Goal: Information Seeking & Learning: Check status

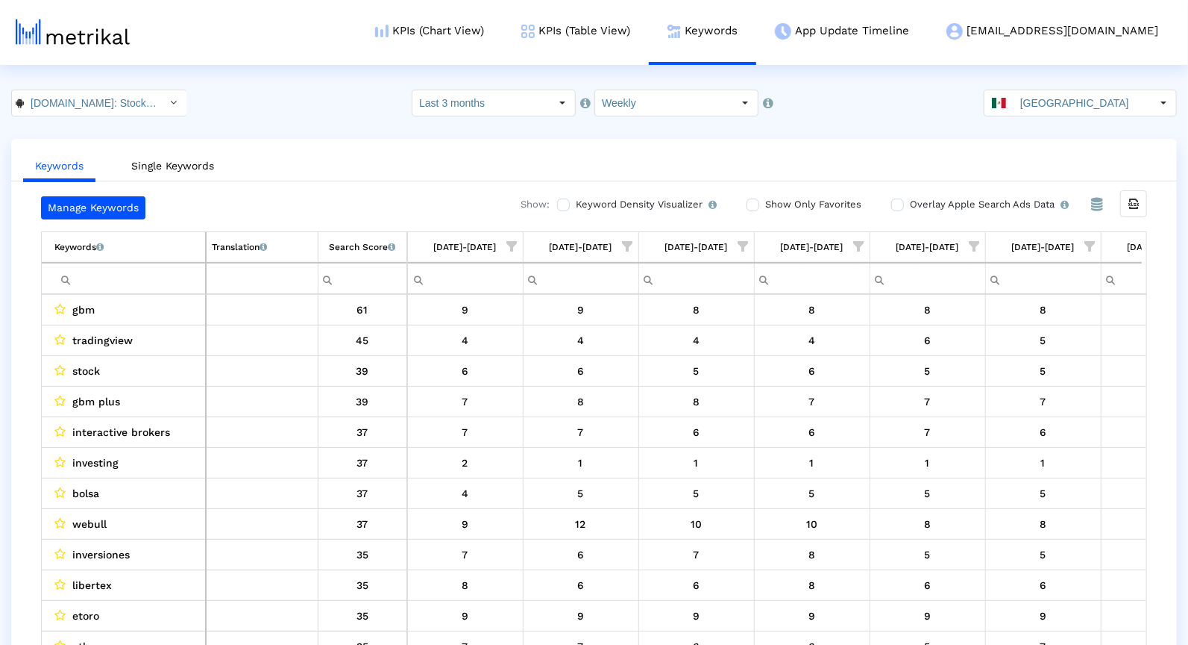
scroll to position [0, 767]
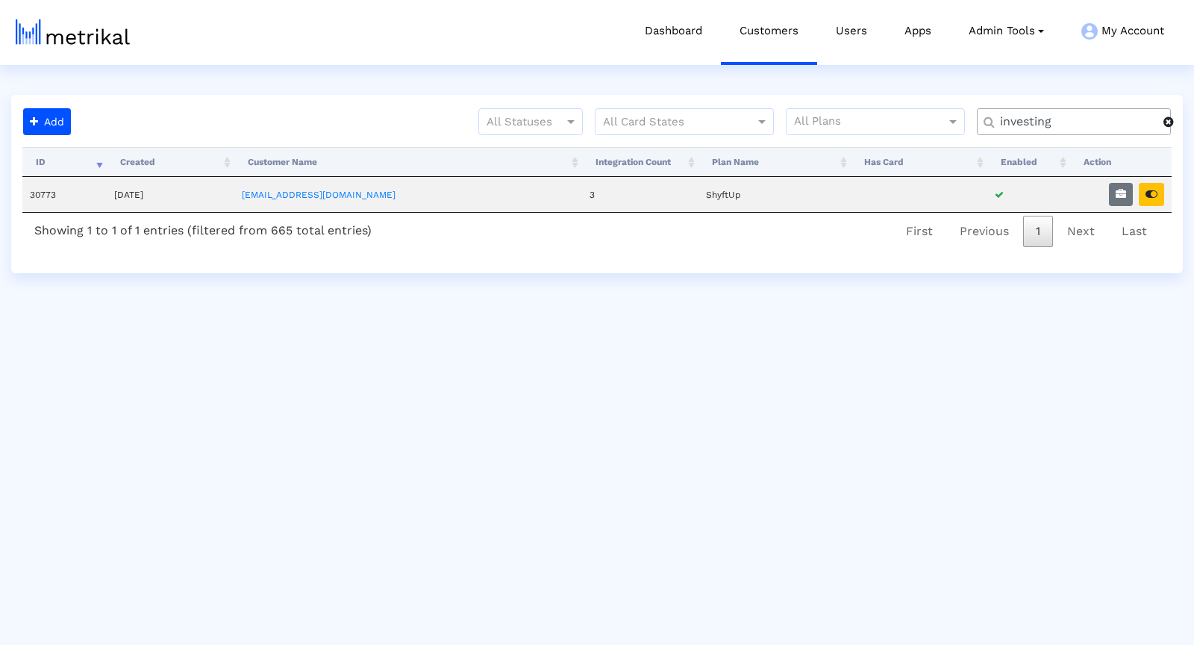
click at [1021, 125] on input "investing" at bounding box center [1076, 122] width 174 height 16
type input "textnow"
click at [1141, 195] on button "button" at bounding box center [1150, 194] width 25 height 23
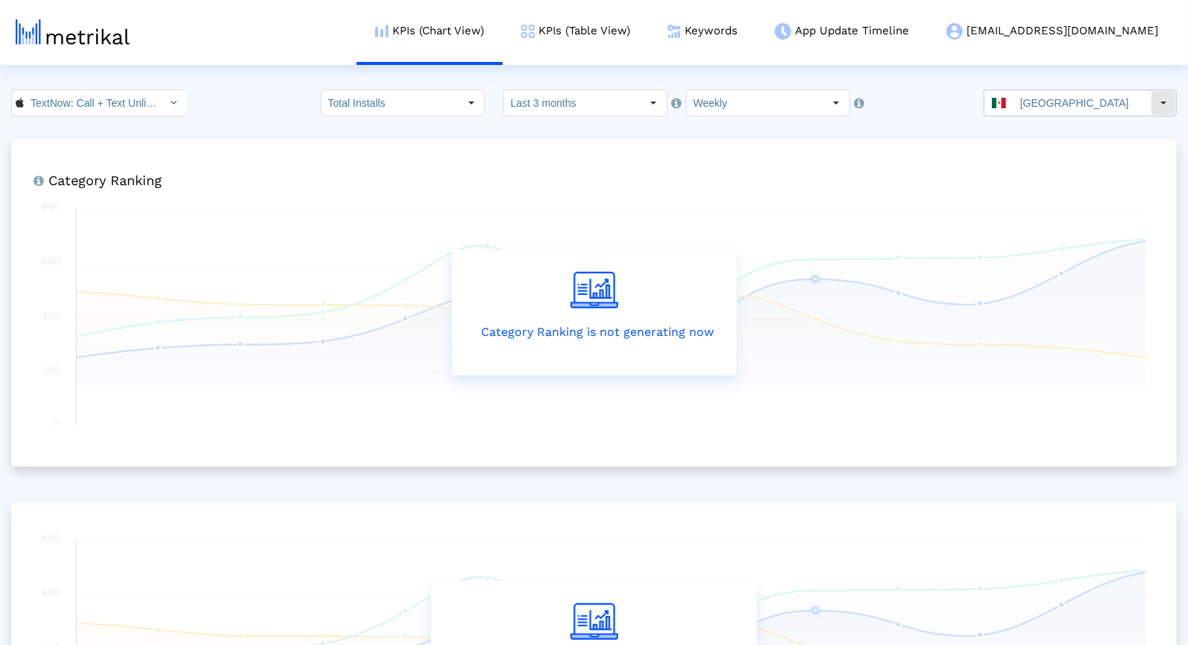
click at [1076, 98] on input "[GEOGRAPHIC_DATA]" at bounding box center [1082, 102] width 137 height 25
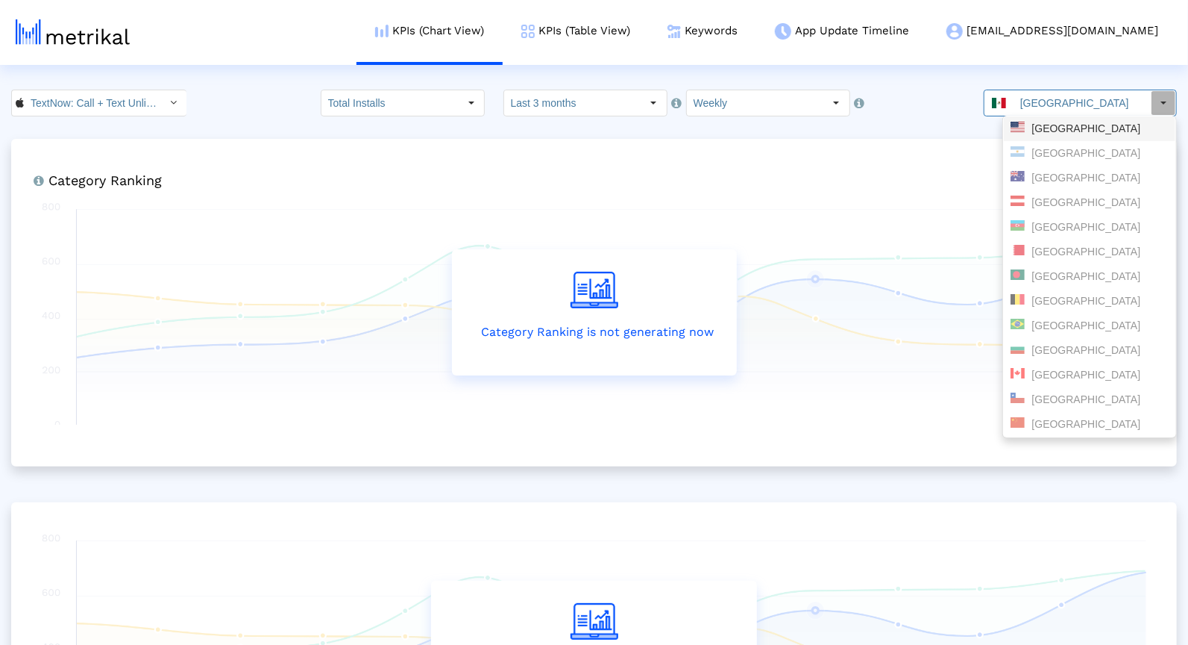
click at [1069, 131] on div "[GEOGRAPHIC_DATA]" at bounding box center [1090, 129] width 158 height 14
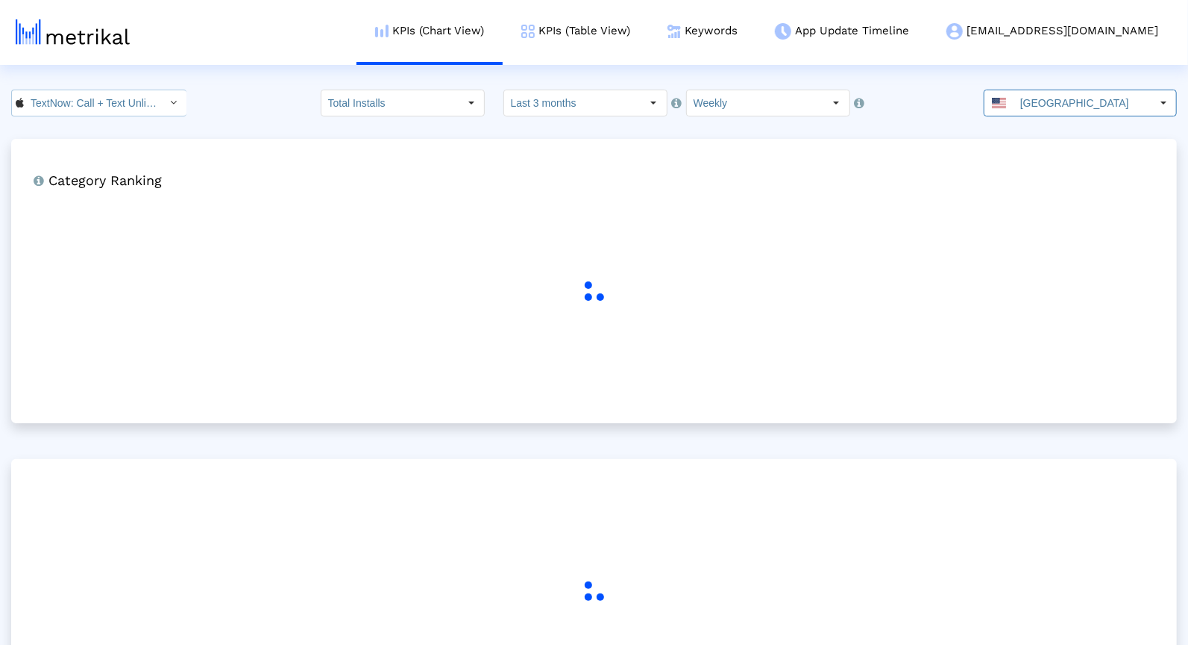
click at [93, 112] on input "TextNow: Call + Text Unlimited < 314716233 >" at bounding box center [91, 102] width 134 height 25
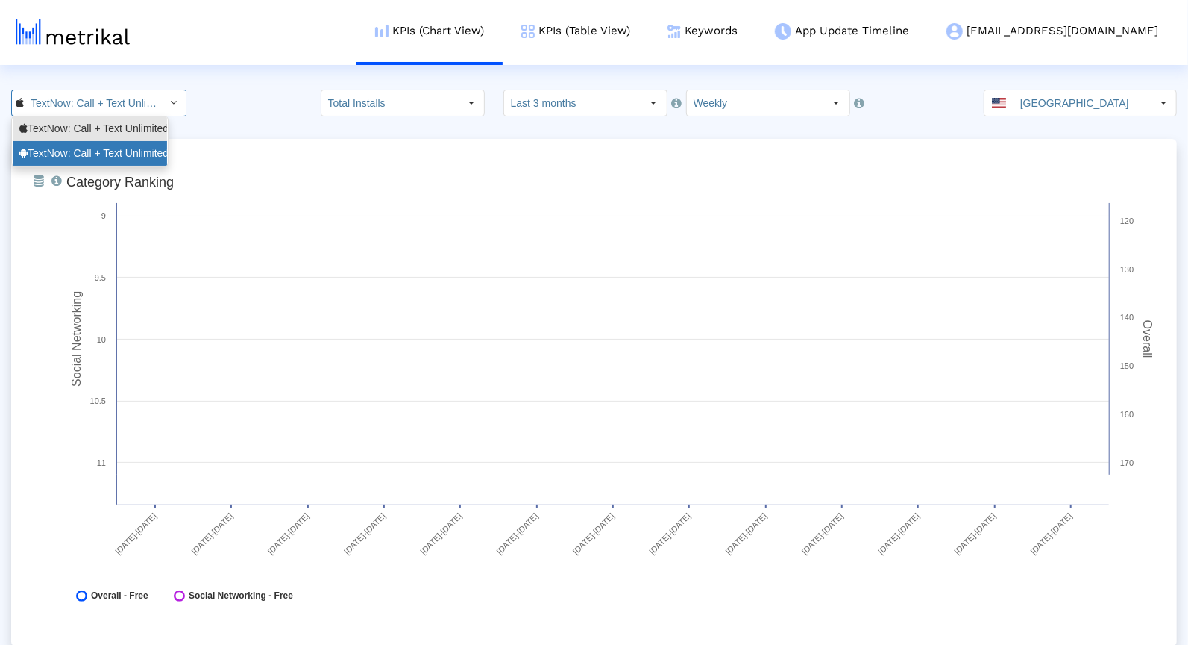
drag, startPoint x: 89, startPoint y: 151, endPoint x: 132, endPoint y: 154, distance: 43.4
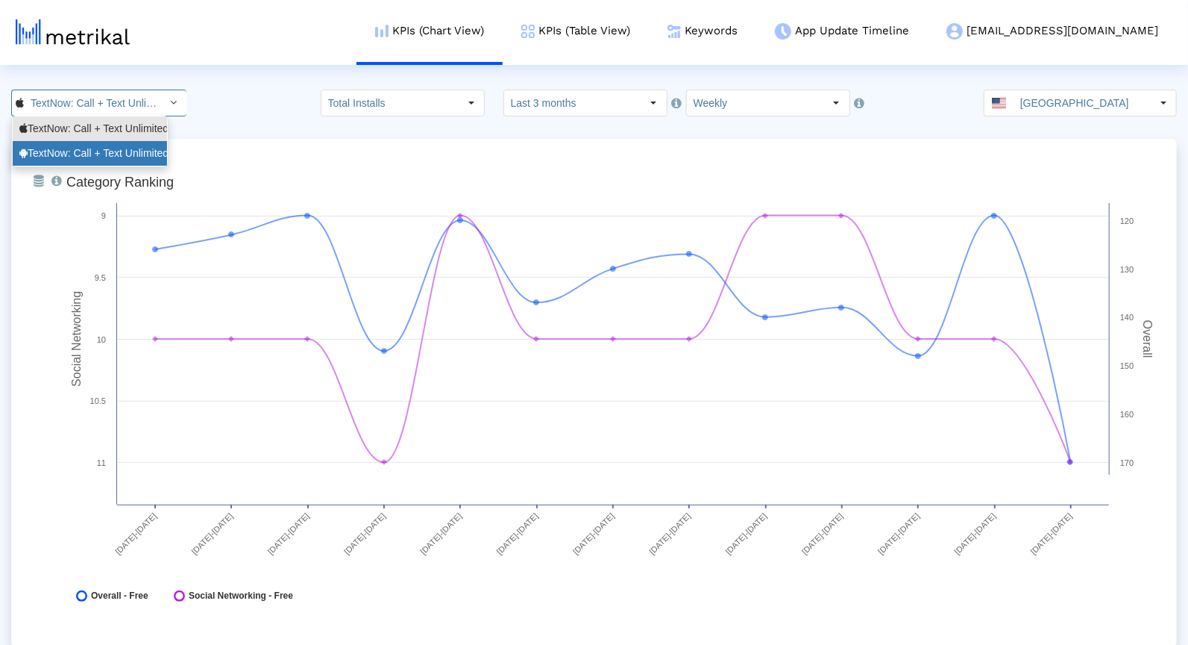
click at [89, 151] on div "TextNow: Call + Text Unlimited <com.enflick.android.TextNow>" at bounding box center [89, 153] width 141 height 14
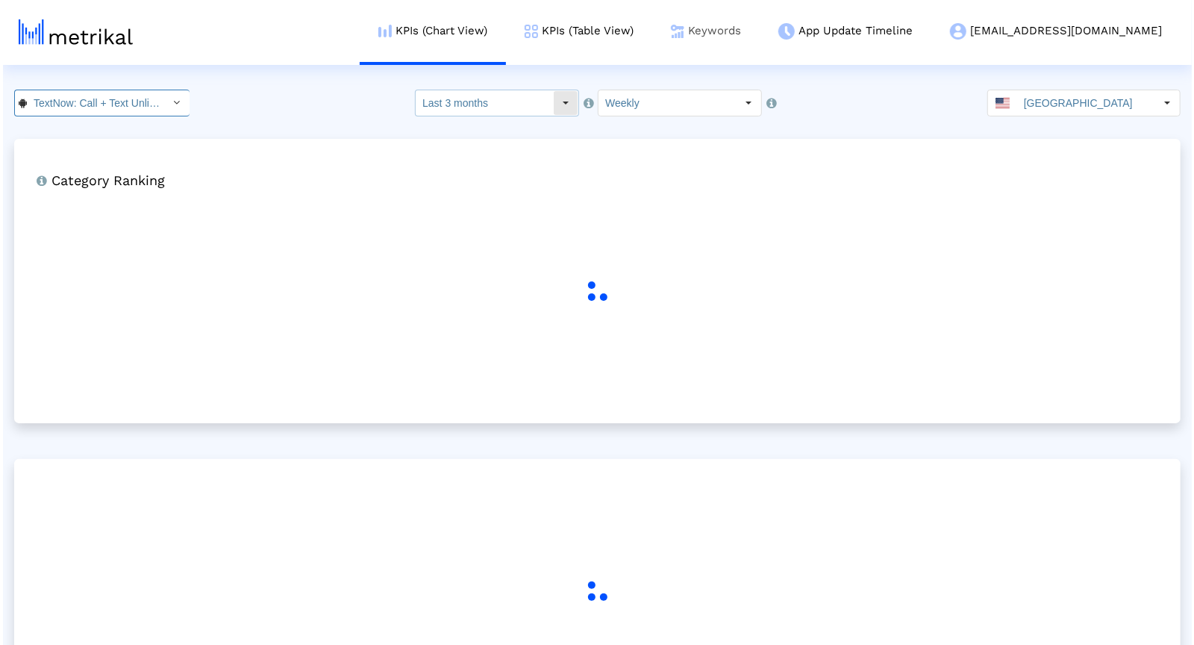
scroll to position [0, 190]
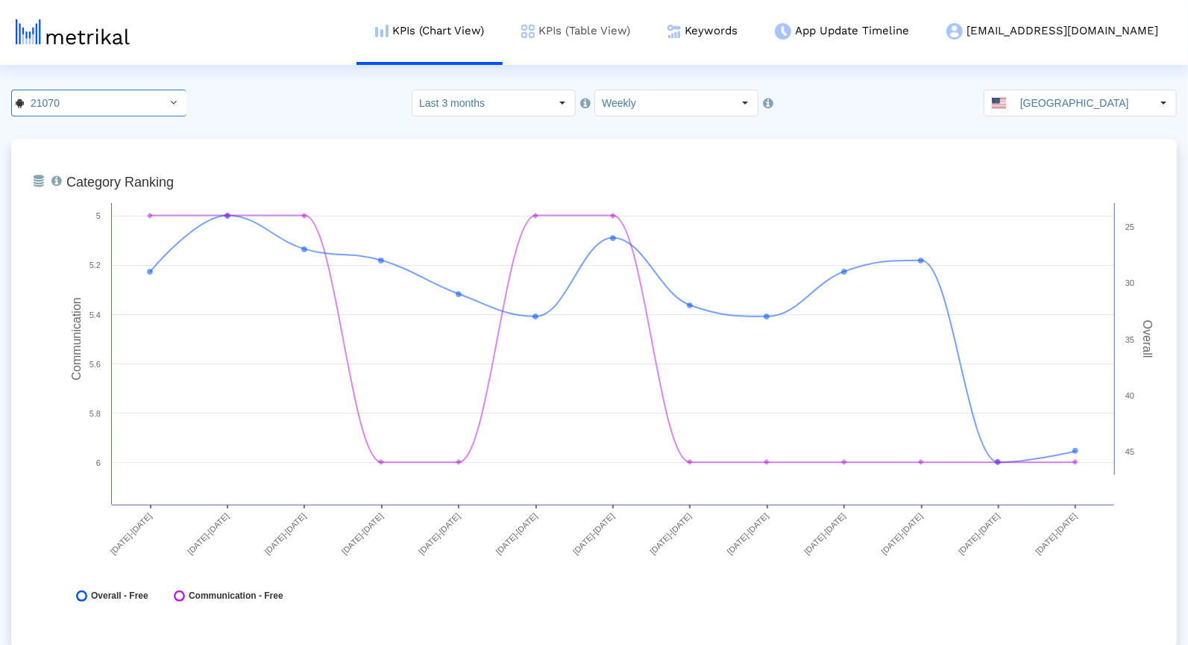
click at [636, 37] on link "KPIs (Table View)" at bounding box center [576, 31] width 146 height 62
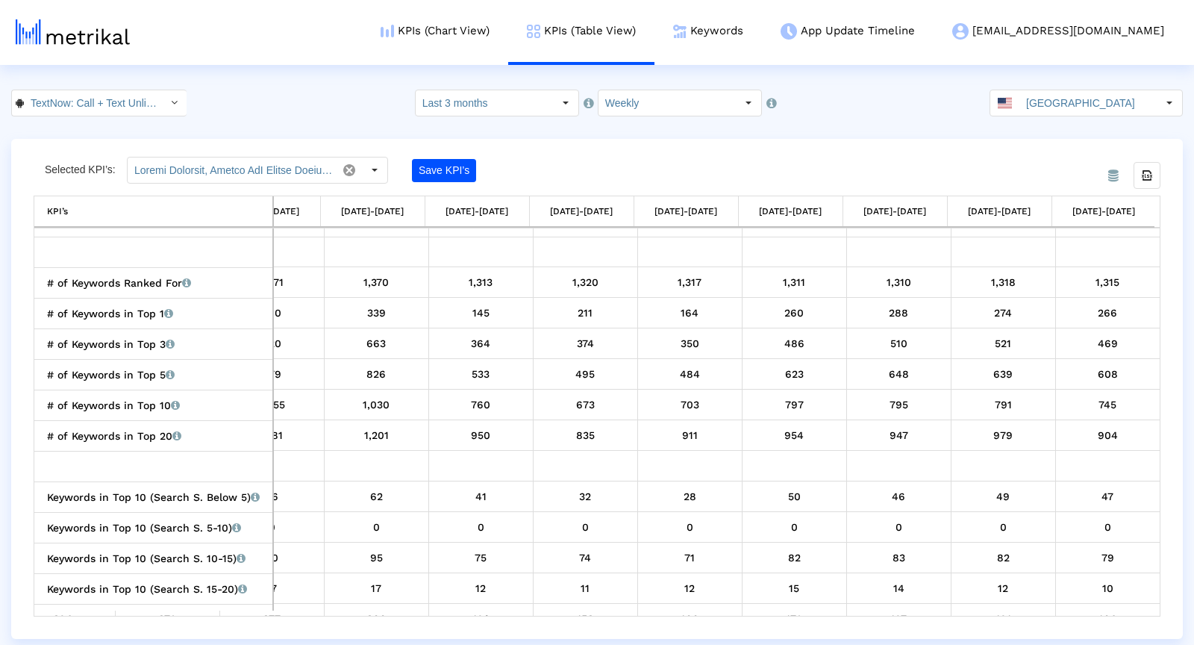
click at [106, 118] on crea-index "TextNow: Call + Text Unlimited < com.enflick.android.TextNow > Select how far b…" at bounding box center [597, 364] width 1194 height 549
click at [101, 101] on input "TextNow: Call + Text Unlimited < com.enflick.android.TextNow >" at bounding box center [91, 102] width 134 height 25
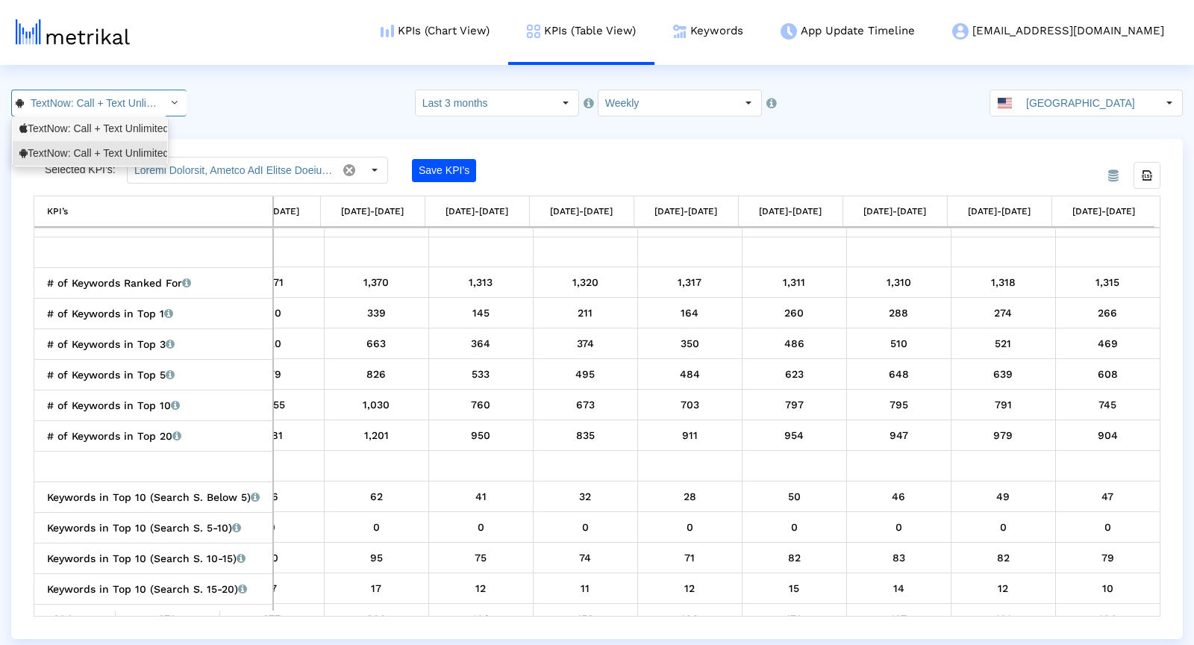
click at [92, 137] on div "TextNow: Call + Text Unlimited <314716233>" at bounding box center [90, 128] width 154 height 25
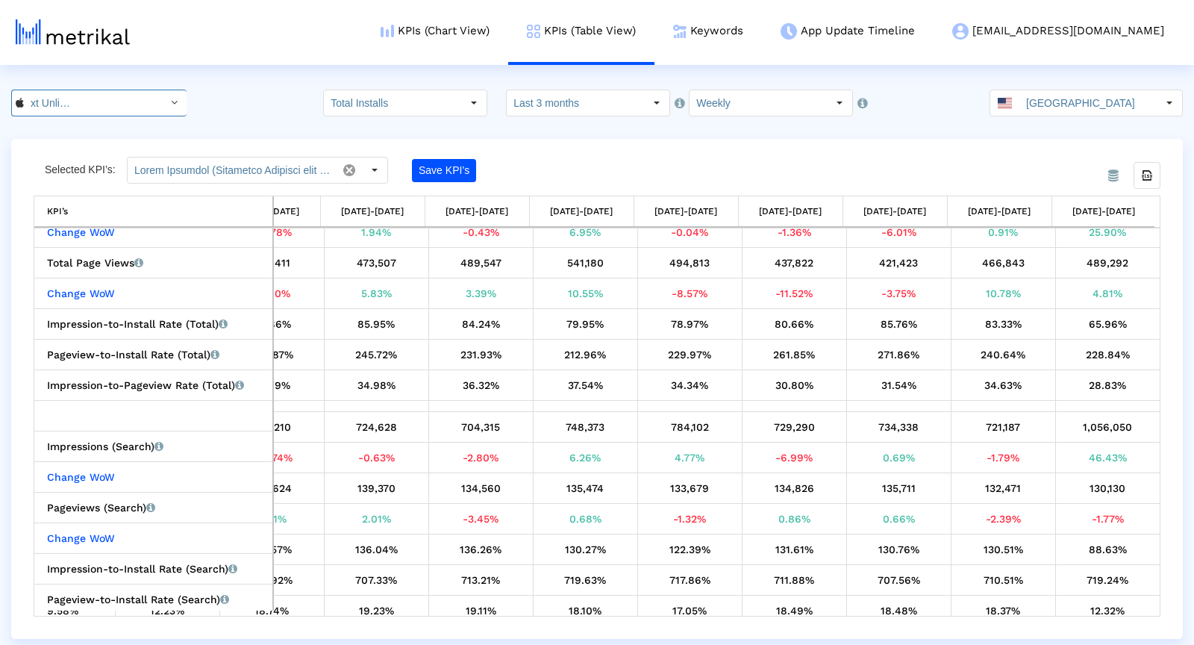
scroll to position [1219, 475]
